Goal: Use online tool/utility: Utilize a website feature to perform a specific function

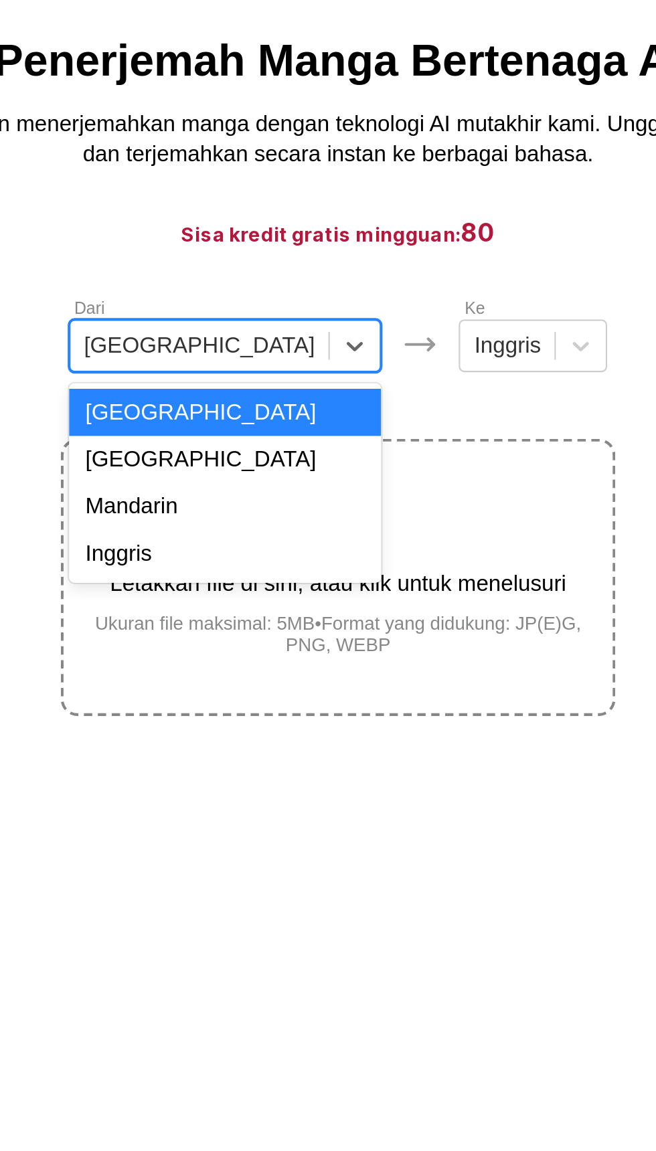
click at [258, 327] on div "Mandarin" at bounding box center [273, 315] width 151 height 23
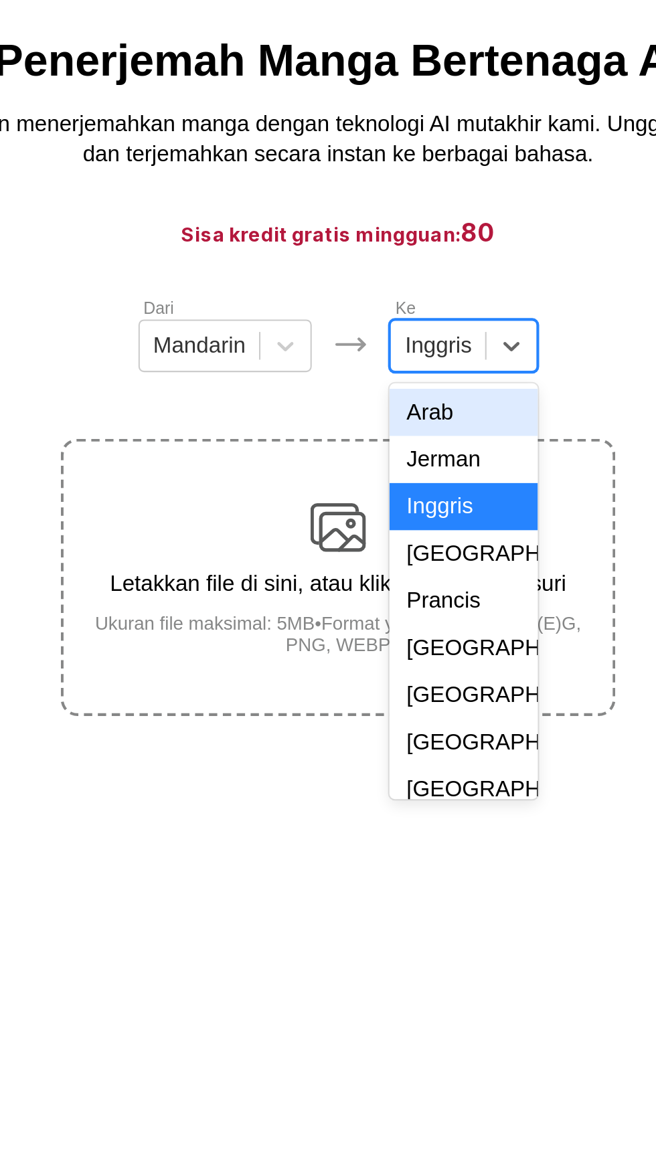
click at [375, 395] on div "Indonesia" at bounding box center [389, 384] width 72 height 23
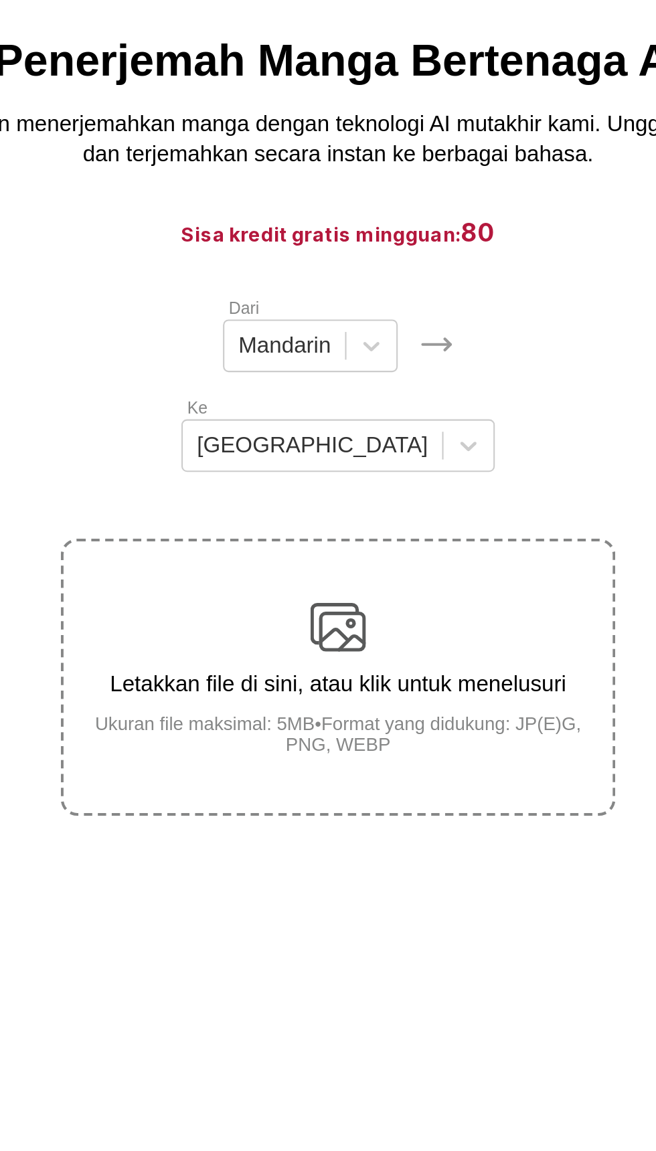
click at [323, 387] on div "Letakkan file di sini, atau klik untuk menelusuri Ukuran file maksimal: 5MB • F…" at bounding box center [327, 398] width 265 height 75
click at [0, 0] on input "Letakkan file di sini, atau klik untuk menelusuri Ukuran file maksimal: 5MB • F…" at bounding box center [0, 0] width 0 height 0
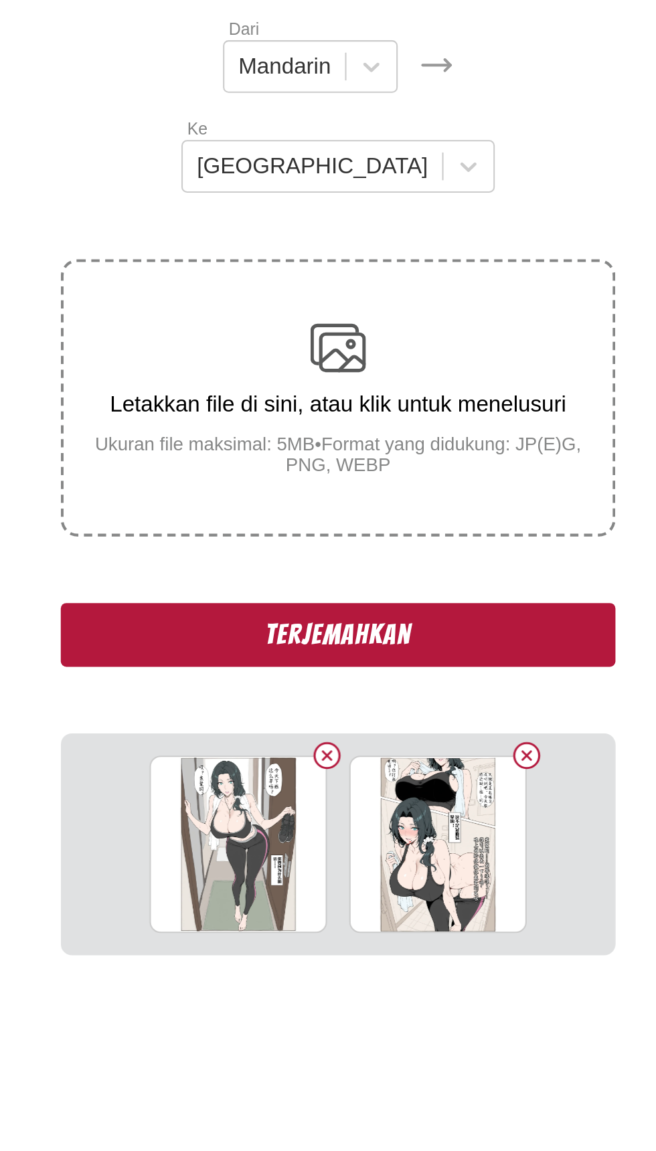
click at [273, 507] on button "Terjemahkan" at bounding box center [328, 512] width 268 height 31
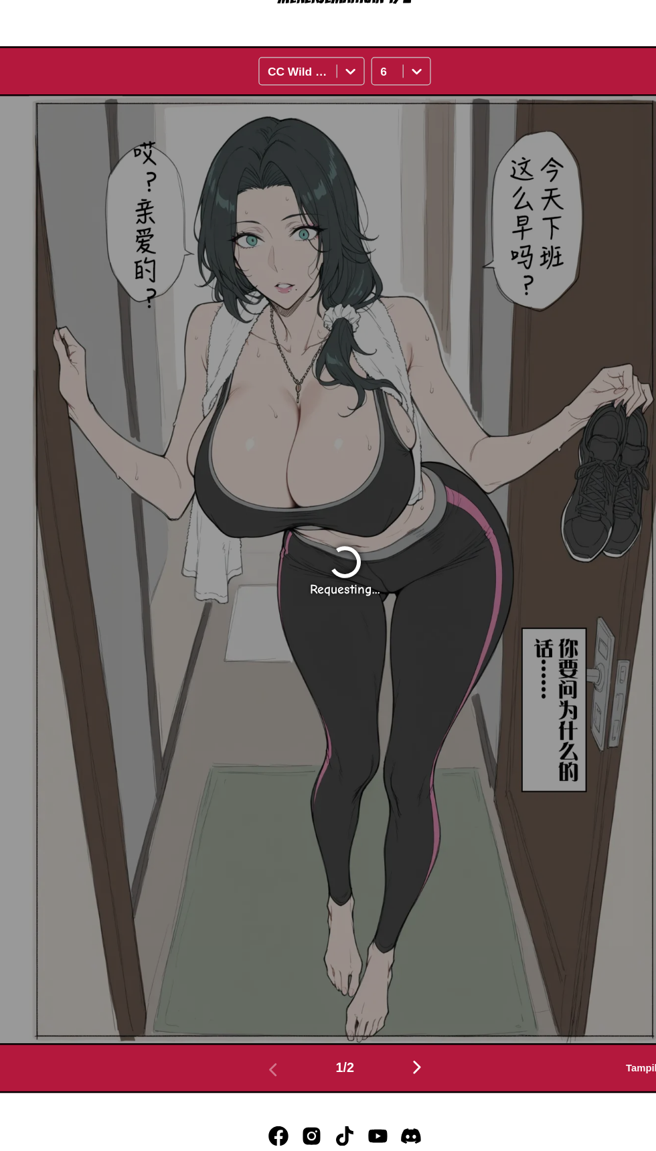
scroll to position [318, 0]
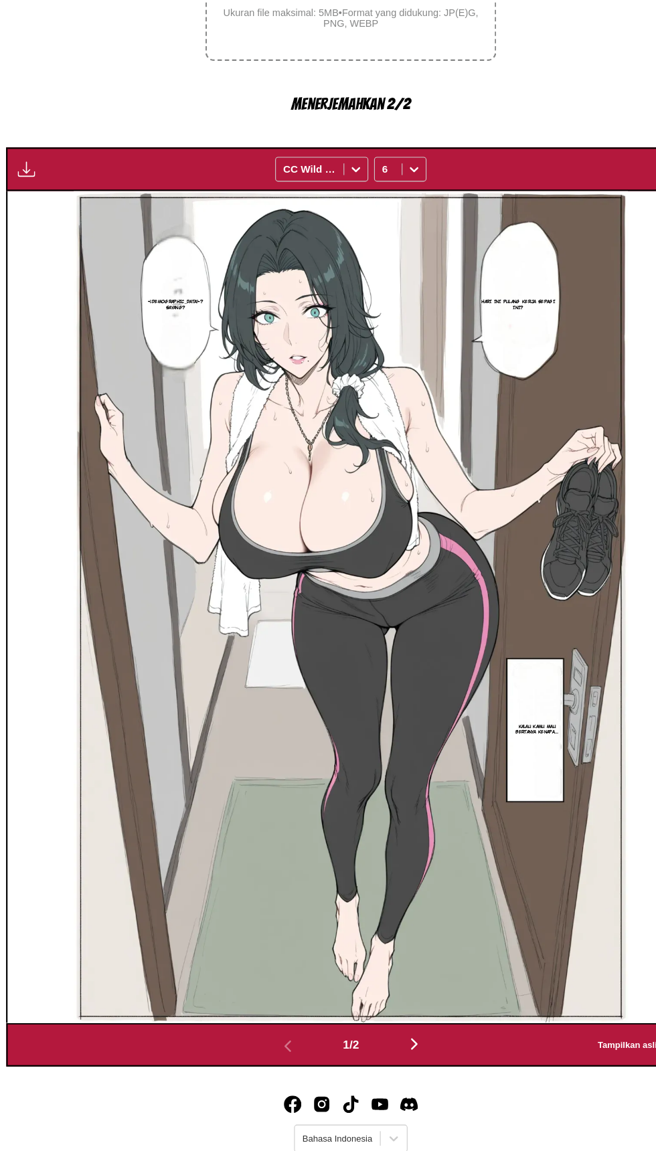
click at [401, 1043] on button "button" at bounding box center [386, 1052] width 80 height 19
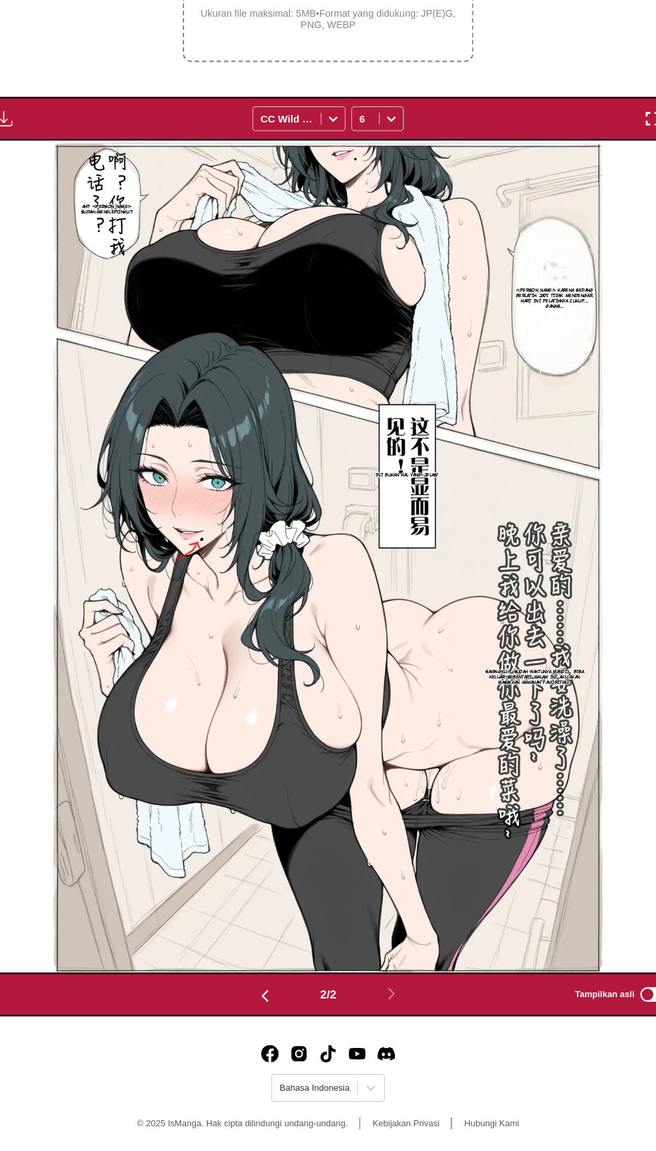
scroll to position [270, 0]
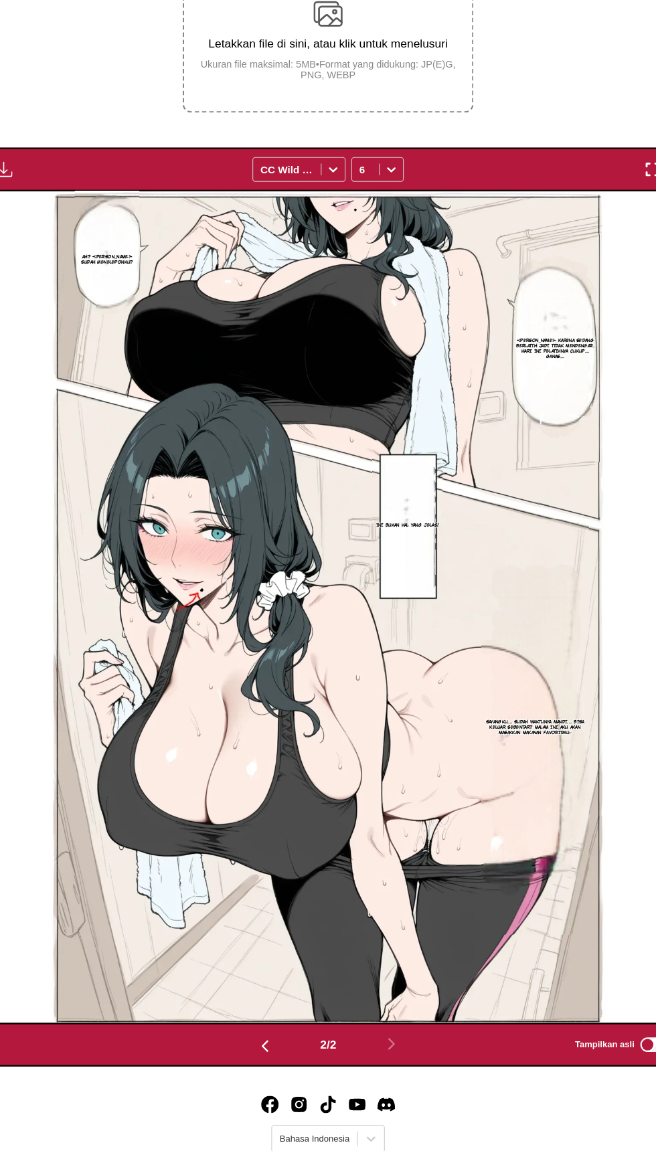
click at [266, 1047] on img "button" at bounding box center [270, 1055] width 16 height 16
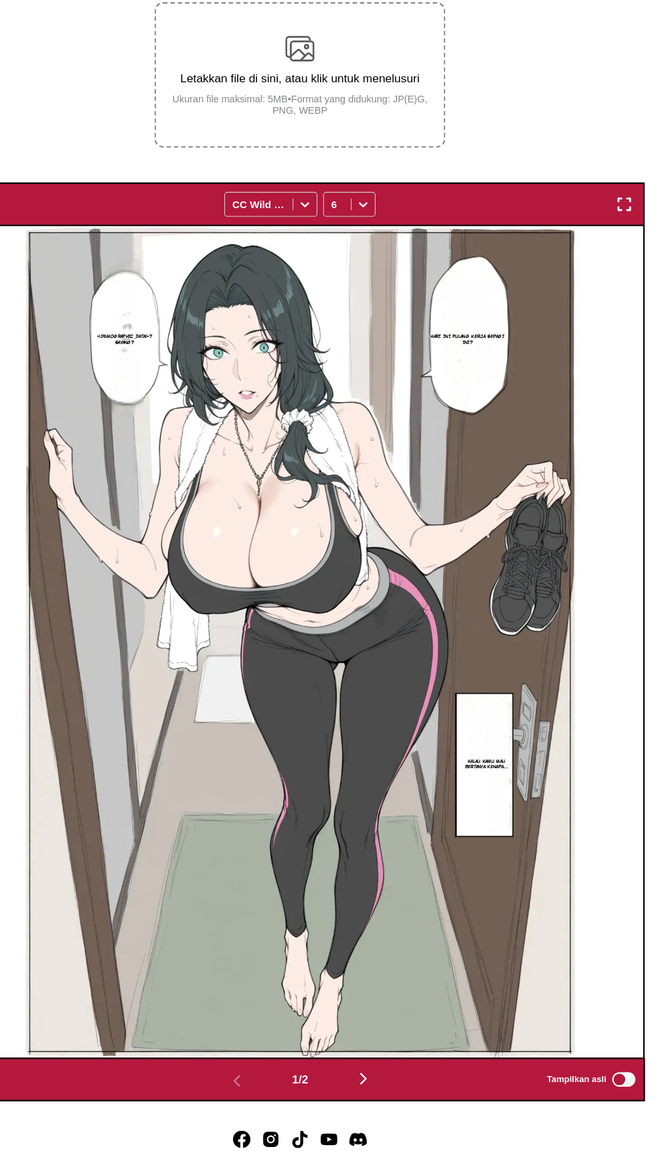
click at [619, 274] on img "button" at bounding box center [626, 282] width 16 height 16
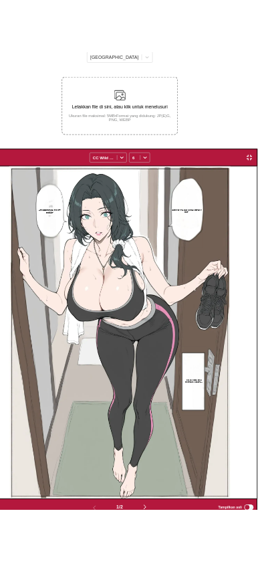
scroll to position [118, 0]
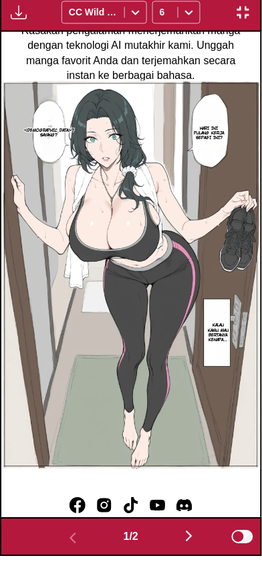
click at [196, 541] on img "button" at bounding box center [189, 544] width 16 height 16
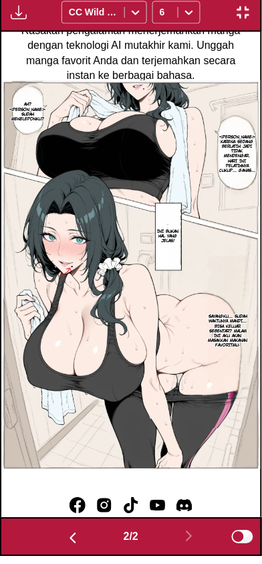
click at [68, 545] on img "button" at bounding box center [73, 546] width 16 height 16
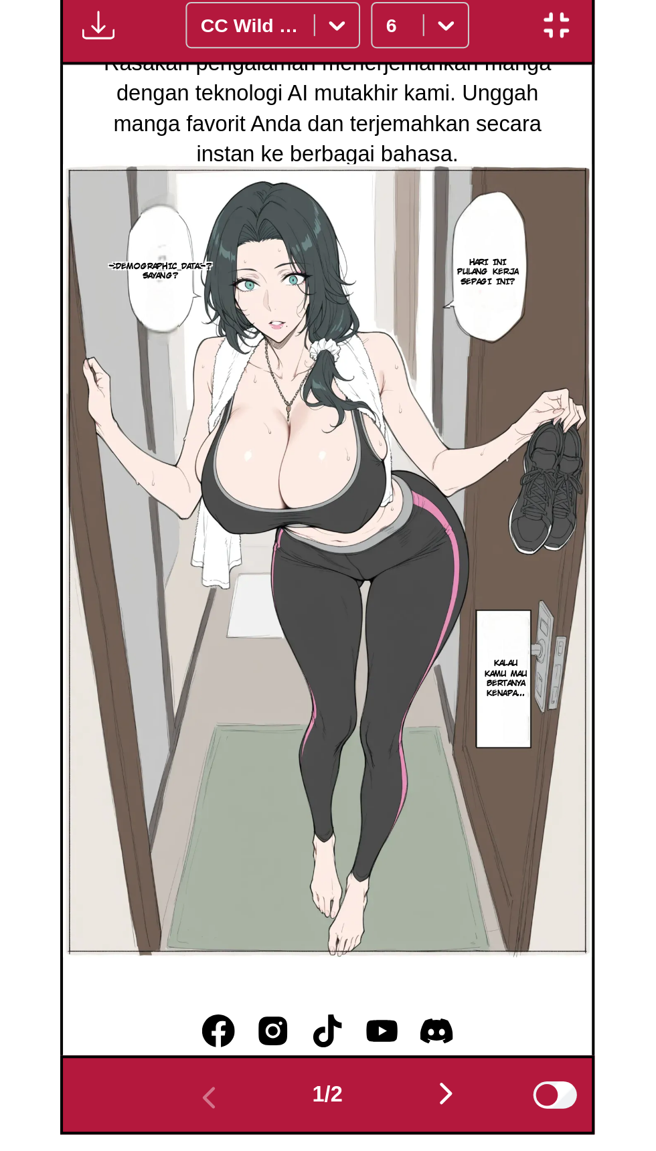
scroll to position [118, 0]
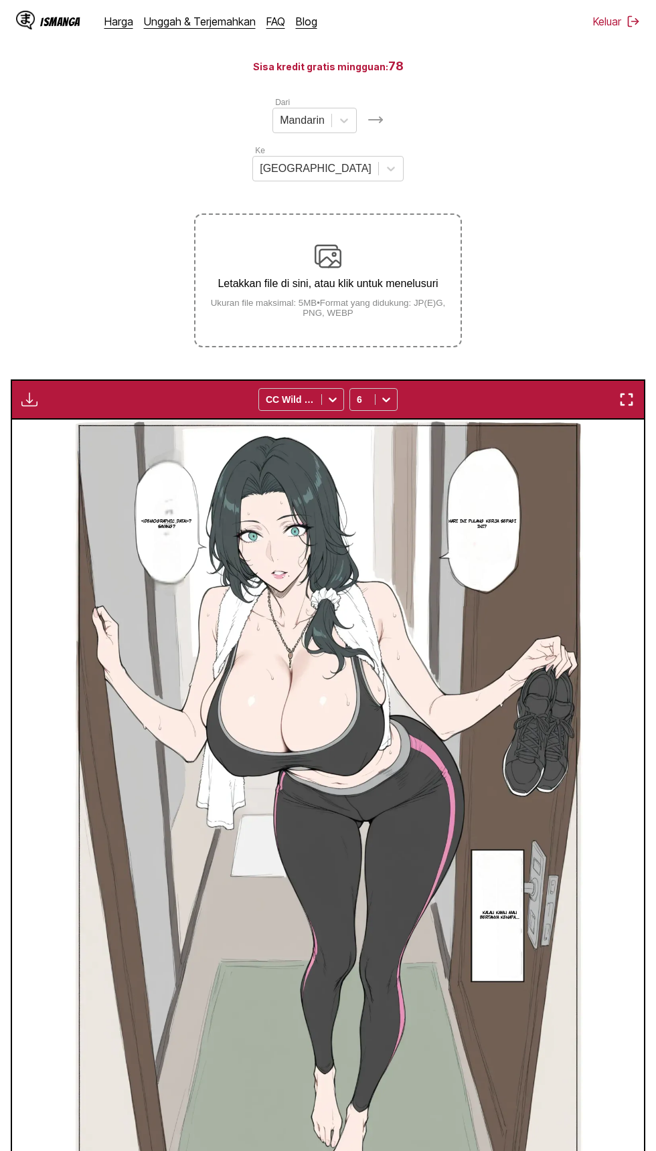
click at [617, 391] on button "button" at bounding box center [626, 399] width 24 height 17
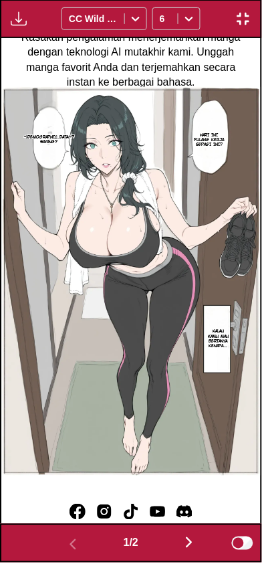
click at [20, 24] on img "button" at bounding box center [19, 19] width 16 height 16
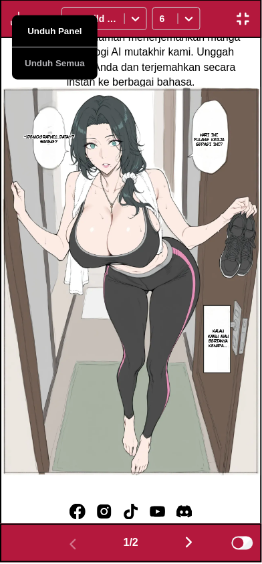
click at [60, 37] on button "Unduh Panel" at bounding box center [55, 32] width 86 height 32
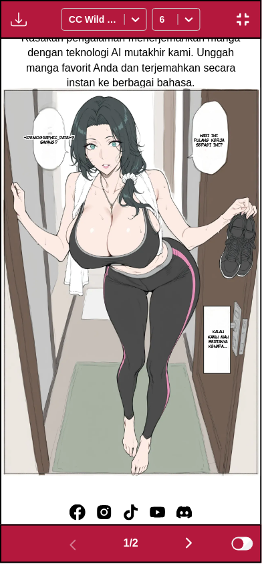
click at [193, 541] on img "button" at bounding box center [189, 544] width 16 height 16
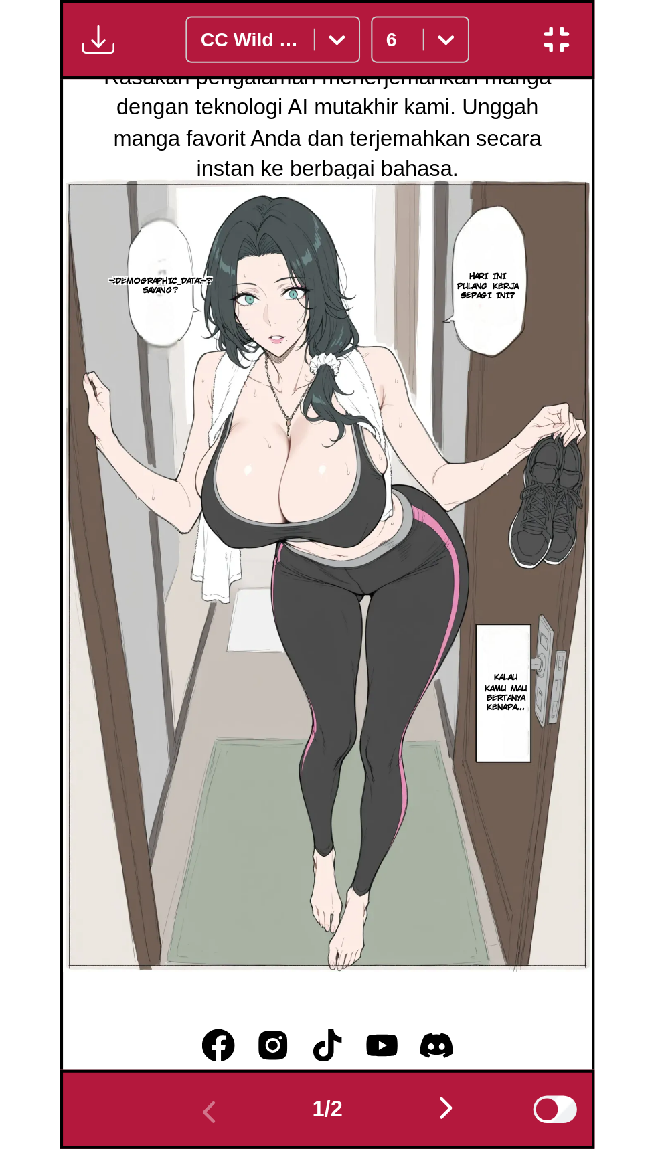
scroll to position [0, 260]
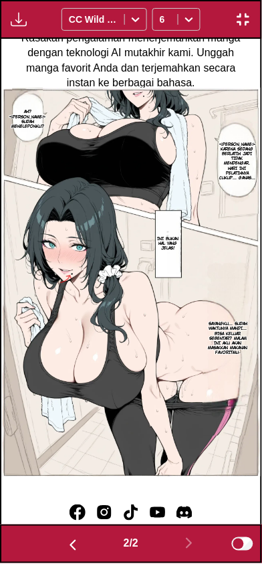
click at [20, 20] on img "button" at bounding box center [19, 19] width 16 height 16
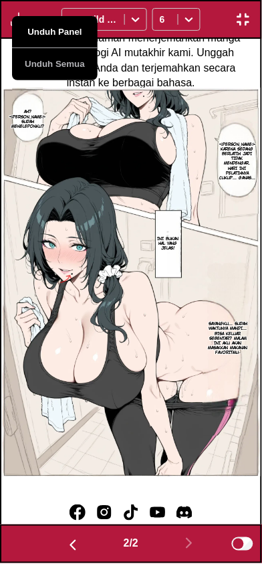
click at [56, 34] on button "Unduh Panel" at bounding box center [55, 32] width 86 height 32
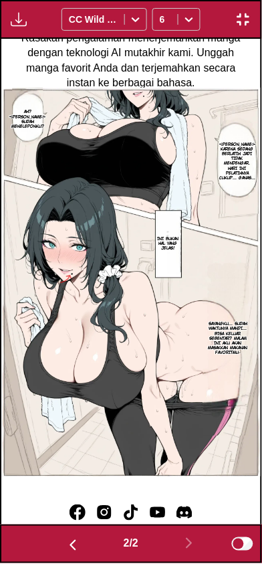
click at [245, 25] on img "button" at bounding box center [244, 19] width 16 height 16
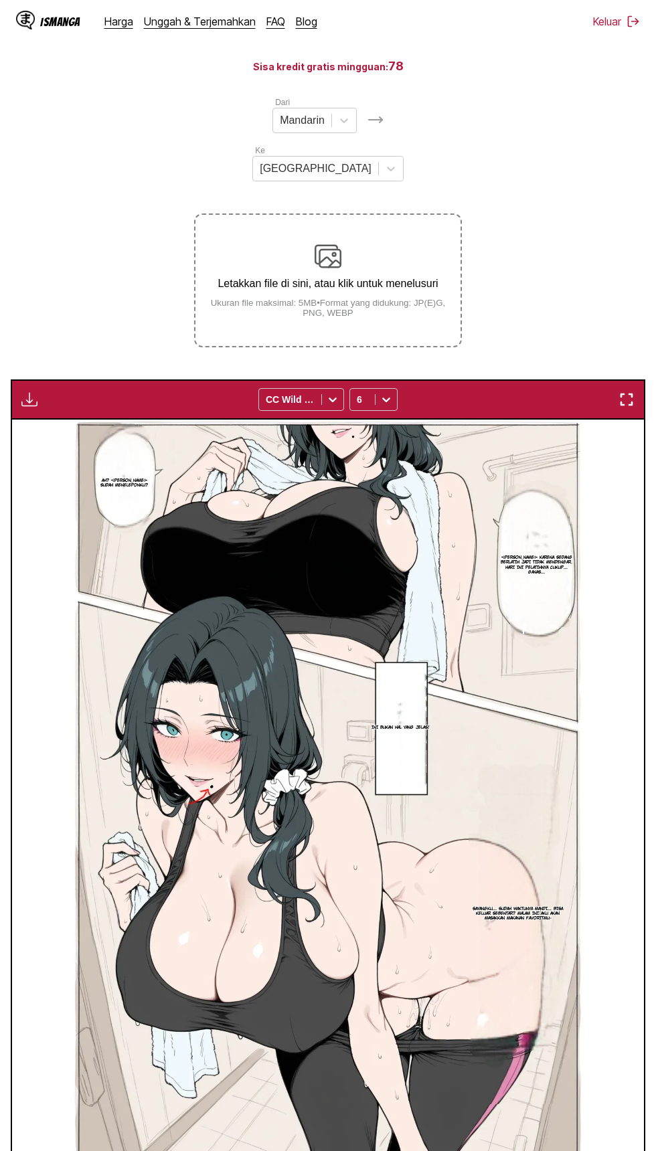
scroll to position [0, 0]
